Goal: Task Accomplishment & Management: Use online tool/utility

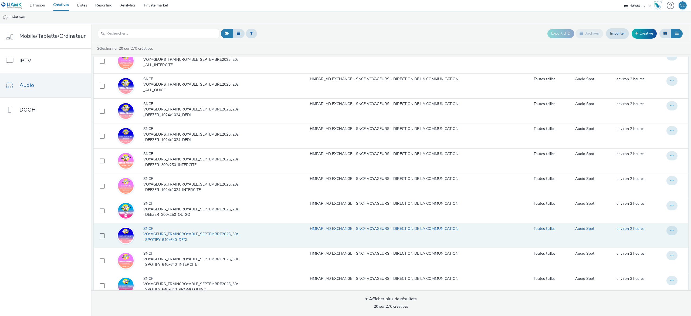
scroll to position [46, 0]
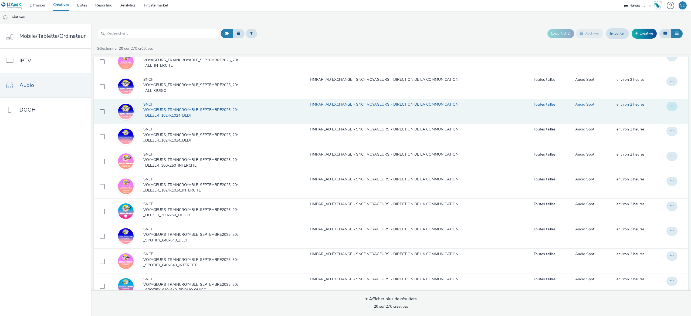
click at [667, 109] on button at bounding box center [672, 106] width 11 height 9
click at [650, 121] on link "Modifier" at bounding box center [657, 117] width 41 height 11
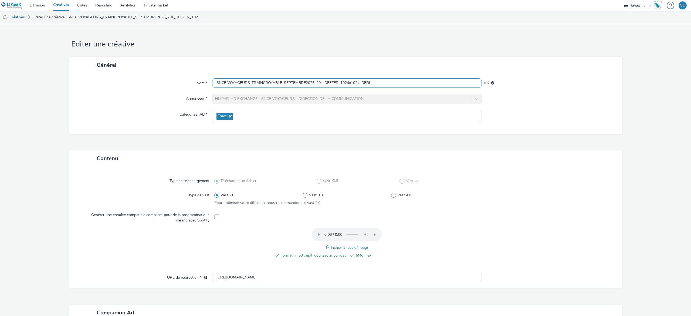
click at [343, 81] on input "SNCF VOYAGEURS_TRAINCROYABLE_SEPTEMBRE2025_20s_DEEZER_1024x1024_DEDI" at bounding box center [347, 82] width 270 height 9
click at [347, 82] on input "SNCF VOYAGEURS_TRAINCROYABLE_SEPTEMBRE2025_20s_DEEZER_1024x1024_DEDI" at bounding box center [347, 82] width 270 height 9
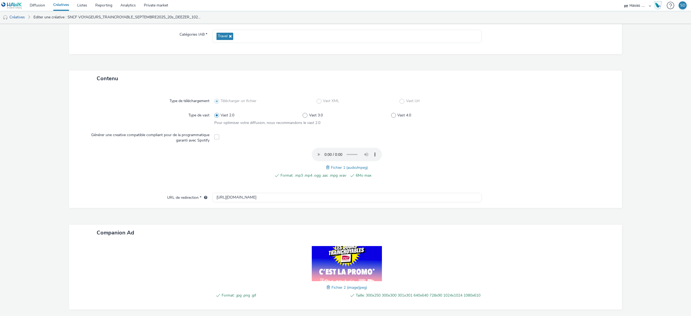
scroll to position [109, 0]
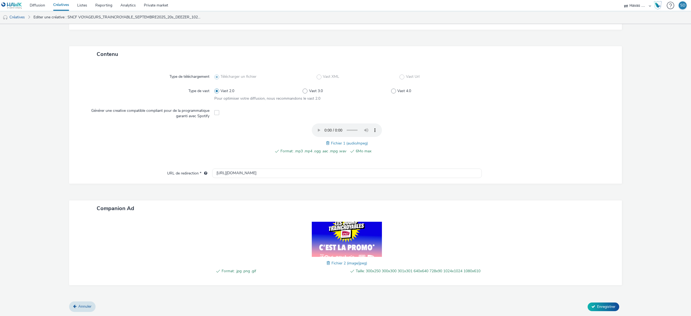
type input "SNCF VOYAGEURS_TRAINCROYABLE_SEPTEMBRE2025_20s_DEEZER_300x250_DEDI"
click at [327, 260] on span at bounding box center [329, 263] width 5 height 6
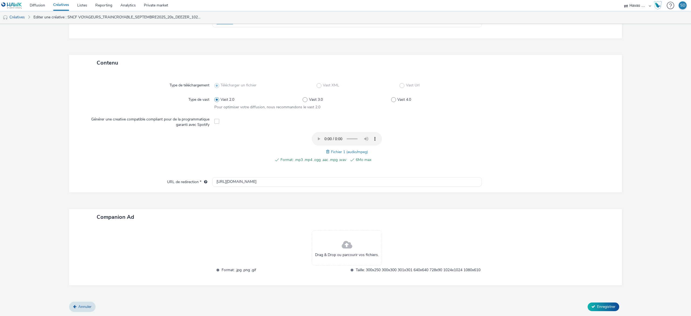
scroll to position [101, 0]
click at [340, 252] on span "Drag & Drop ou parcourir vos fichiers." at bounding box center [347, 254] width 64 height 5
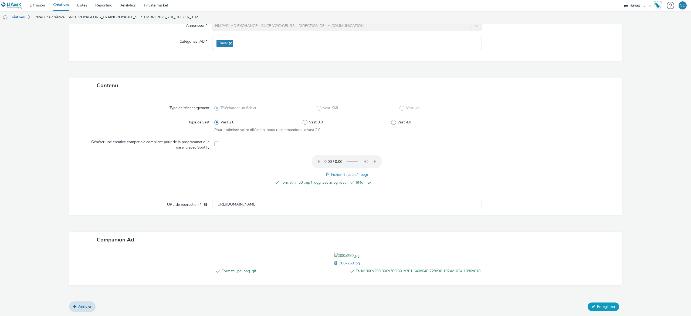
click at [597, 309] on span "Enregistrer" at bounding box center [606, 306] width 18 height 5
